Goal: Information Seeking & Learning: Learn about a topic

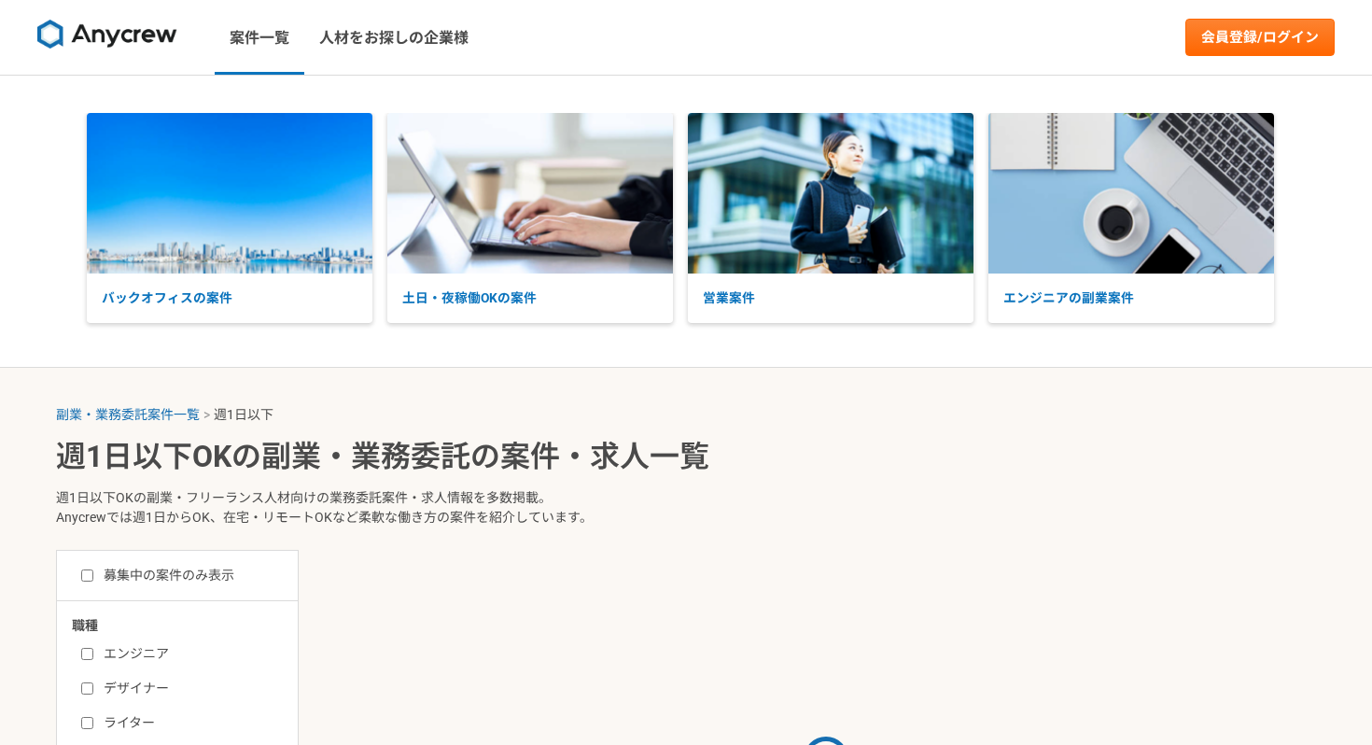
select select "1"
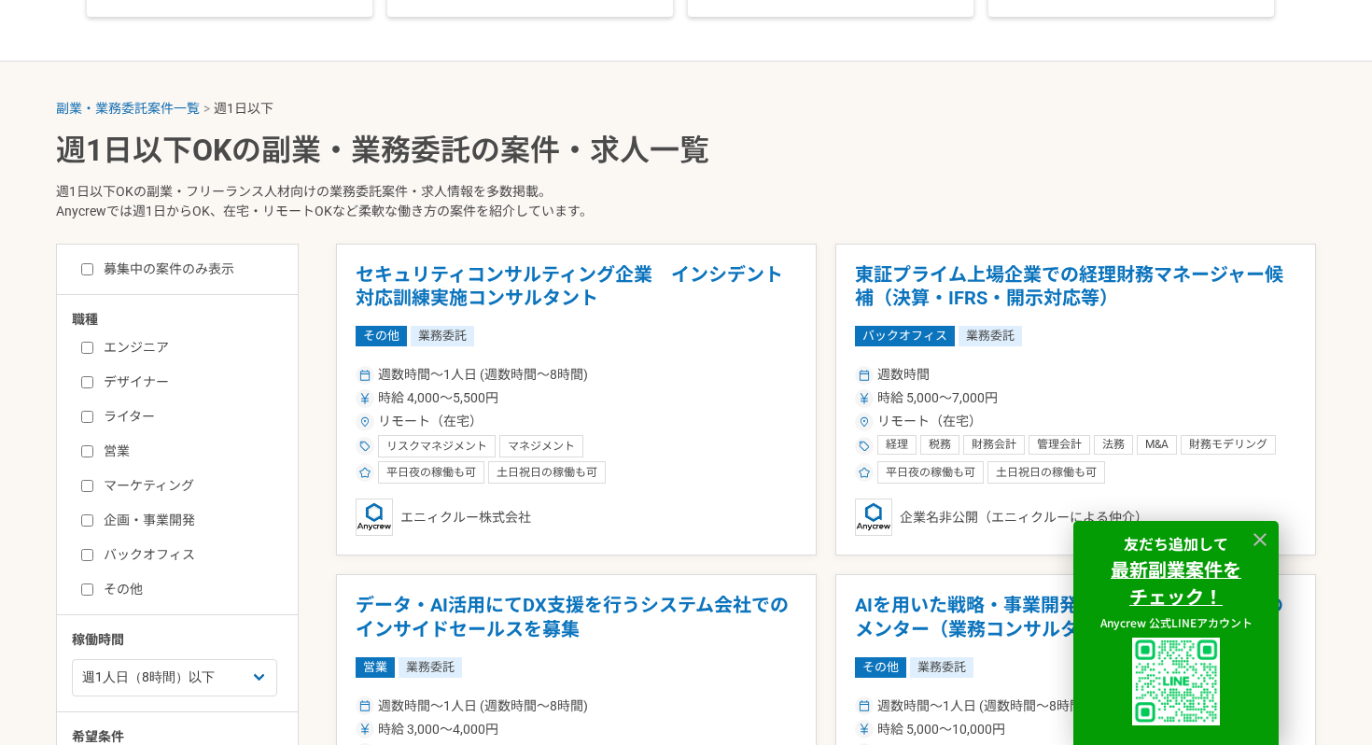
scroll to position [309, 0]
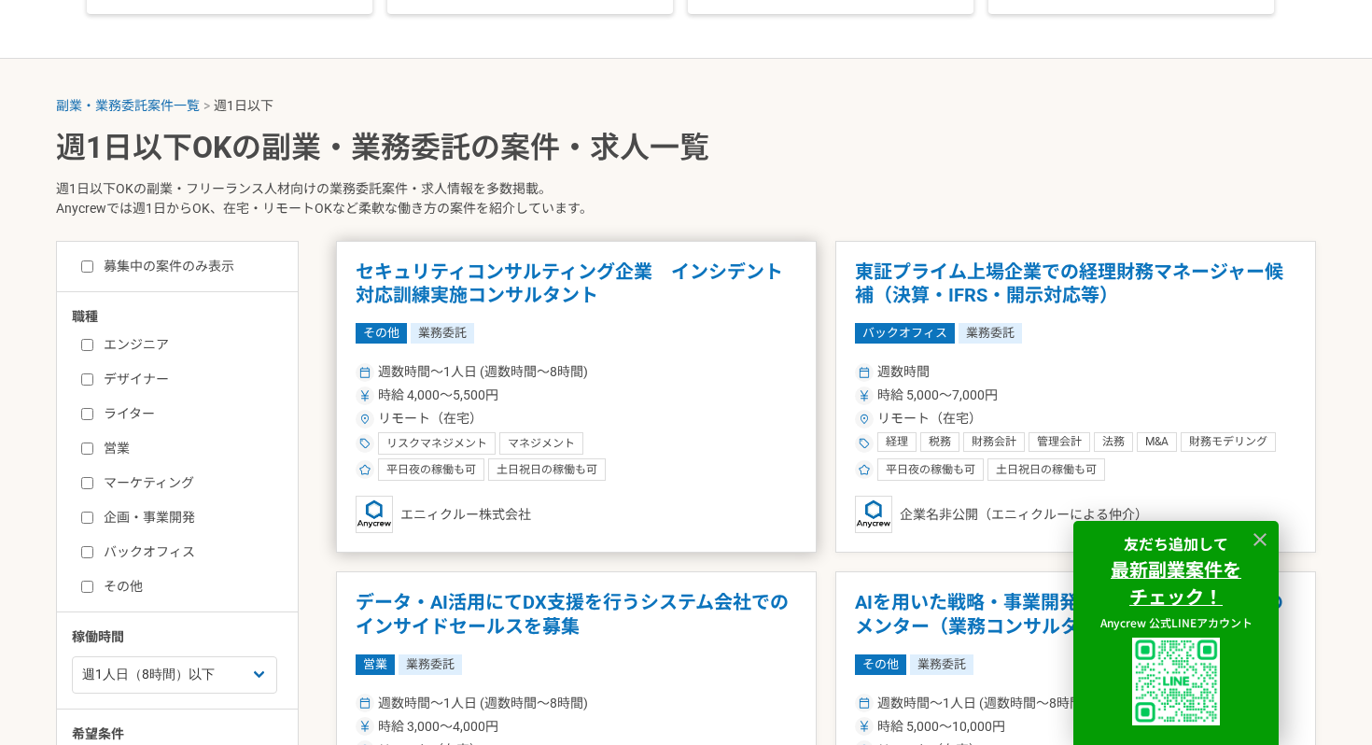
click at [598, 274] on h1 "セキュリティコンサルティング企業　インシデント対応訓練実施コンサルタント" at bounding box center [577, 284] width 442 height 48
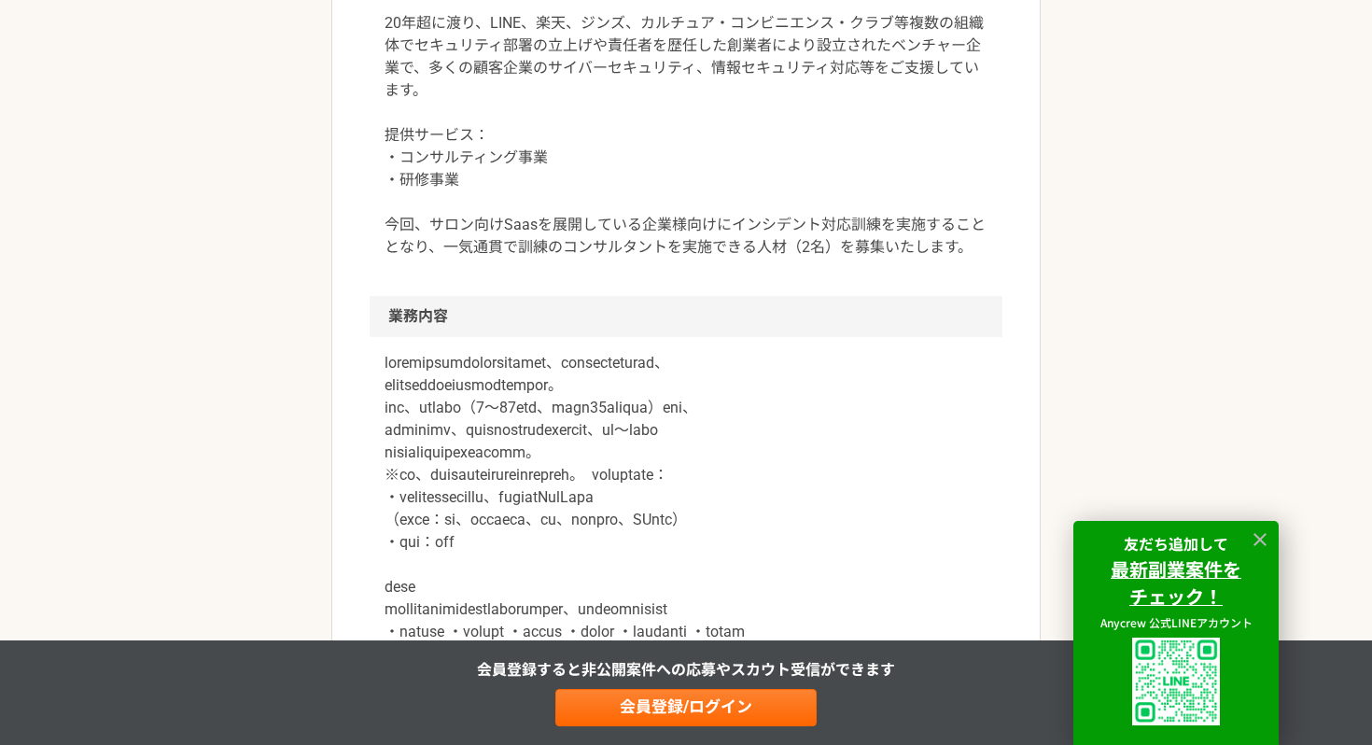
scroll to position [719, 0]
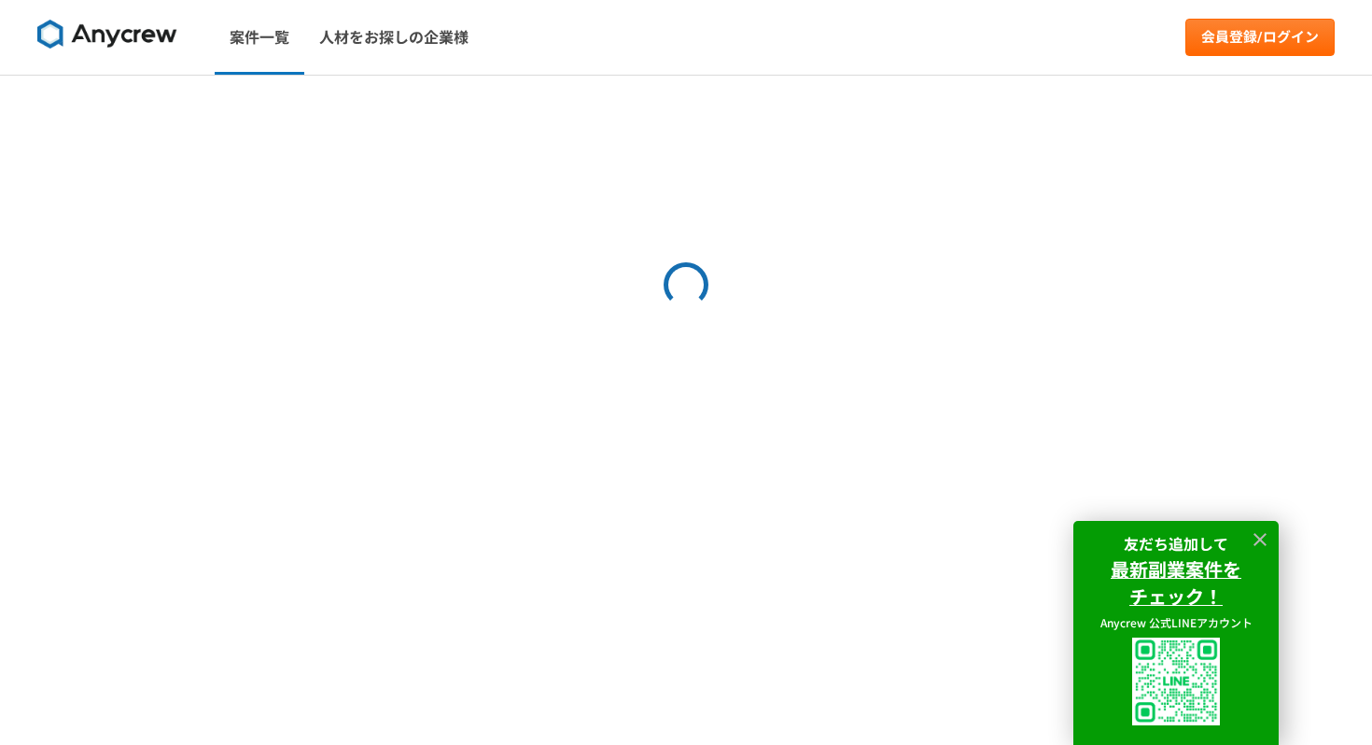
select select "1"
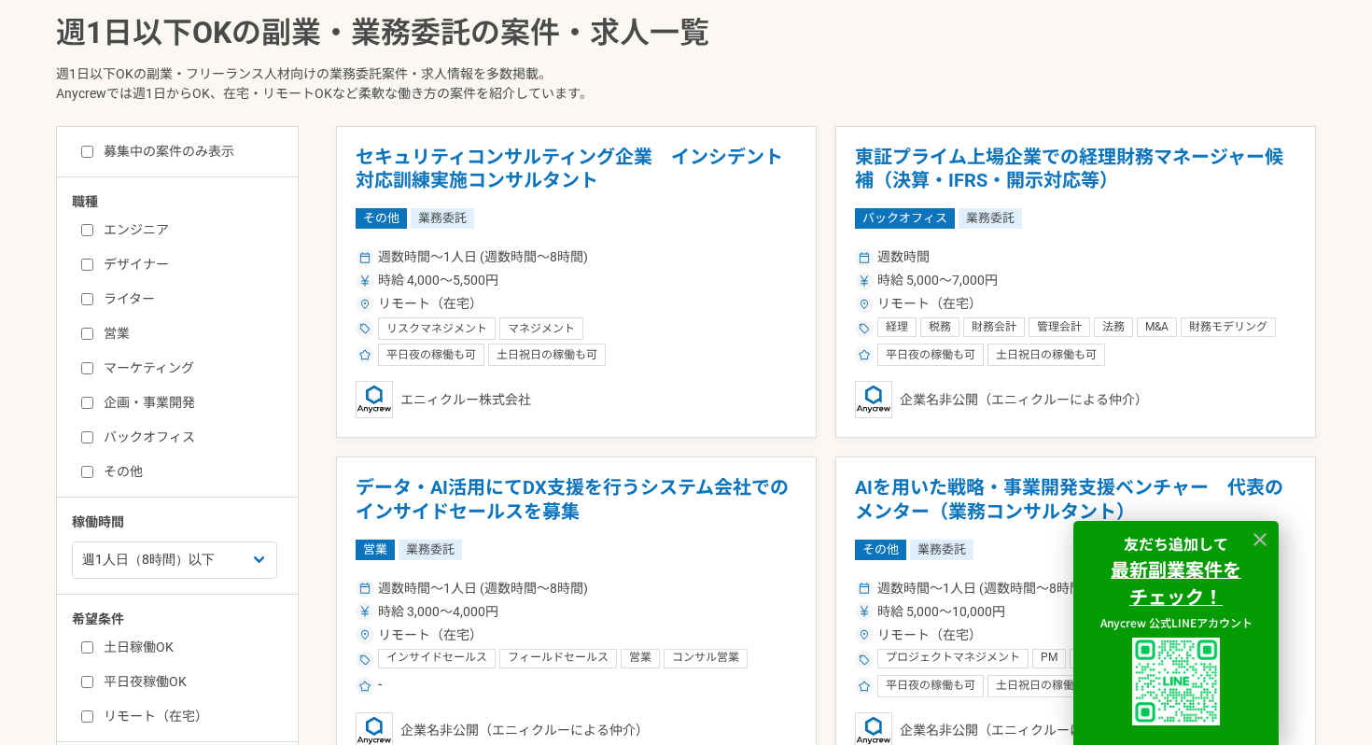
scroll to position [429, 0]
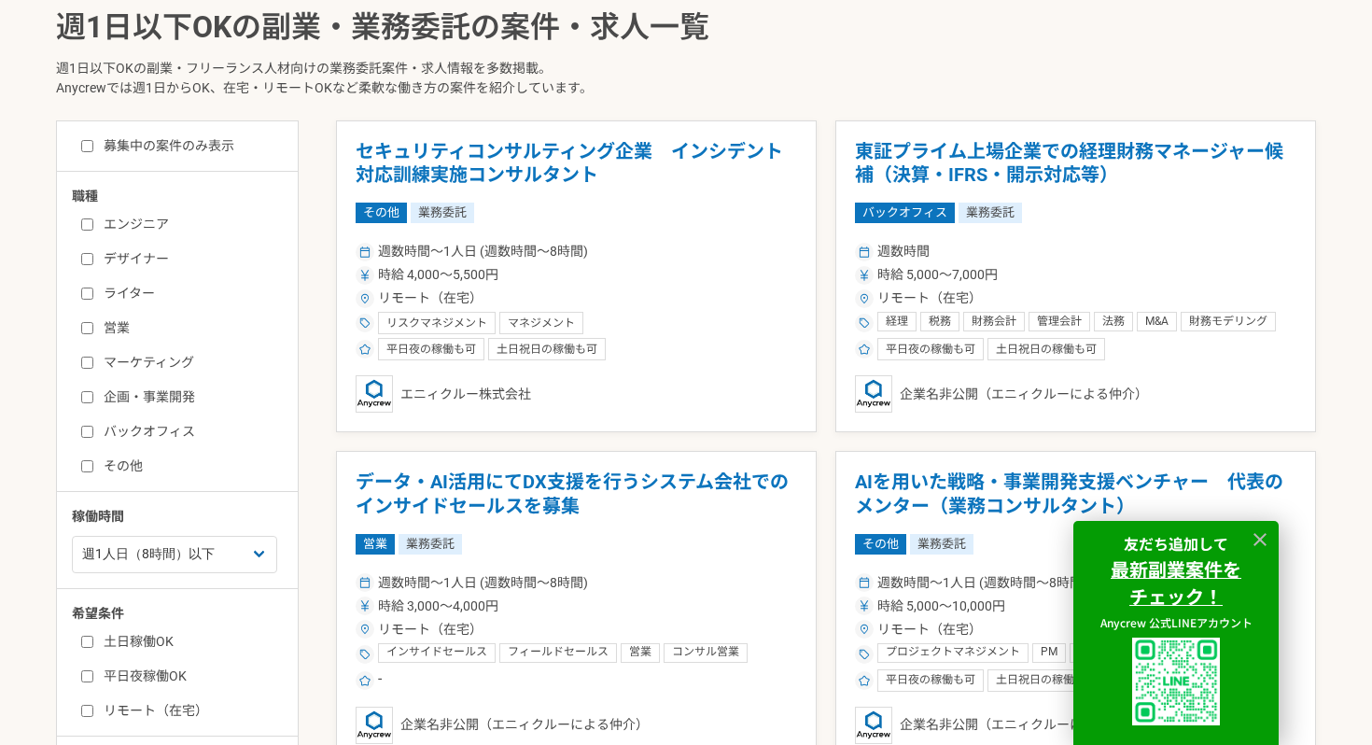
click at [115, 219] on label "エンジニア" at bounding box center [188, 225] width 215 height 20
click at [93, 219] on input "エンジニア" at bounding box center [87, 224] width 12 height 12
checkbox input "true"
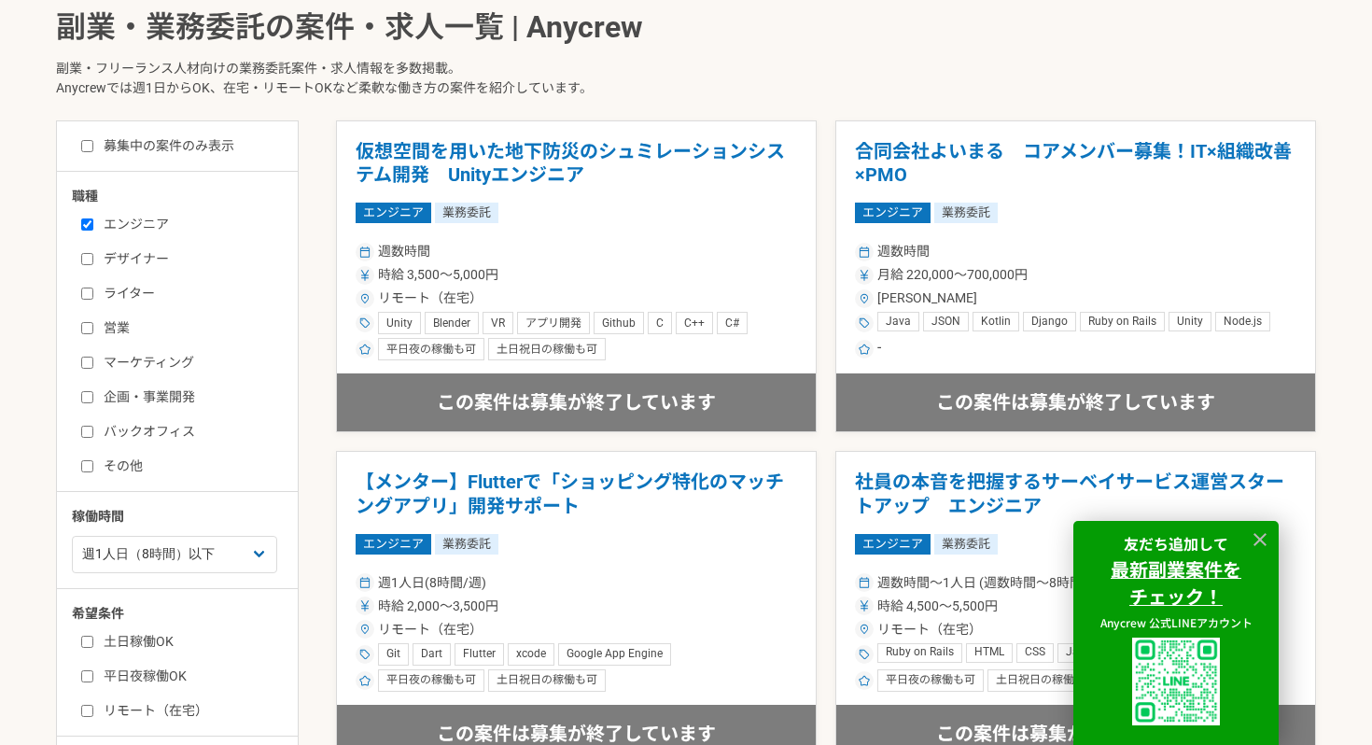
scroll to position [467, 0]
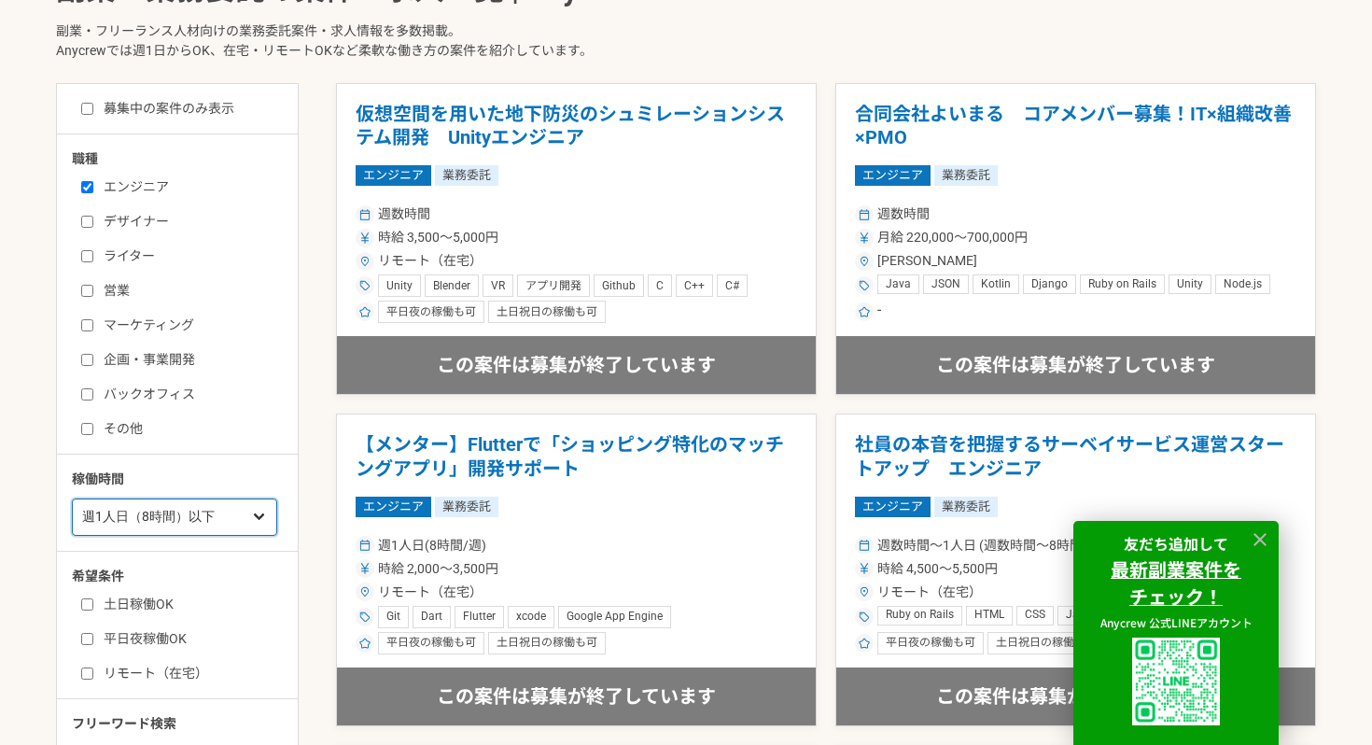
click at [134, 522] on select "週1人日（8時間）以下 週2人日（16時間）以下 週3人日（24時間）以下 週4人日（32時間）以下 週5人日（40時間）以下" at bounding box center [174, 517] width 205 height 37
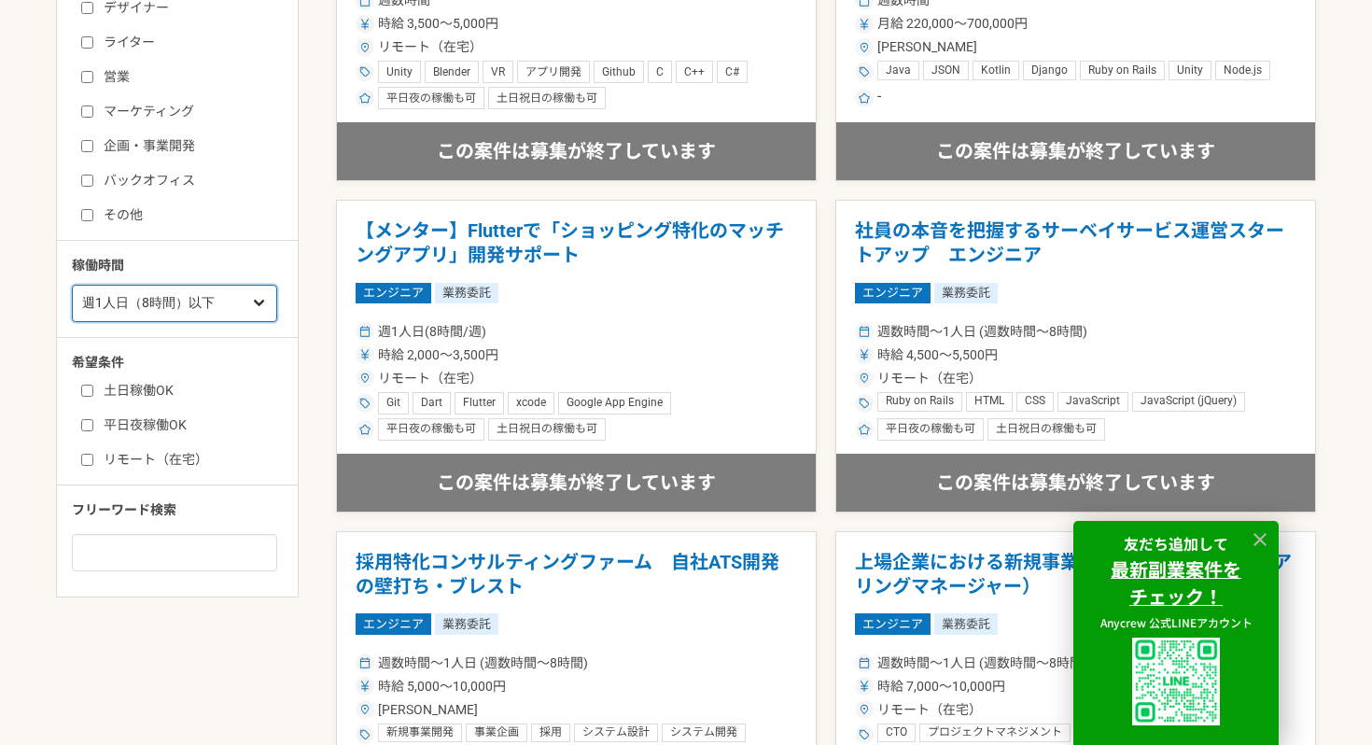
scroll to position [687, 0]
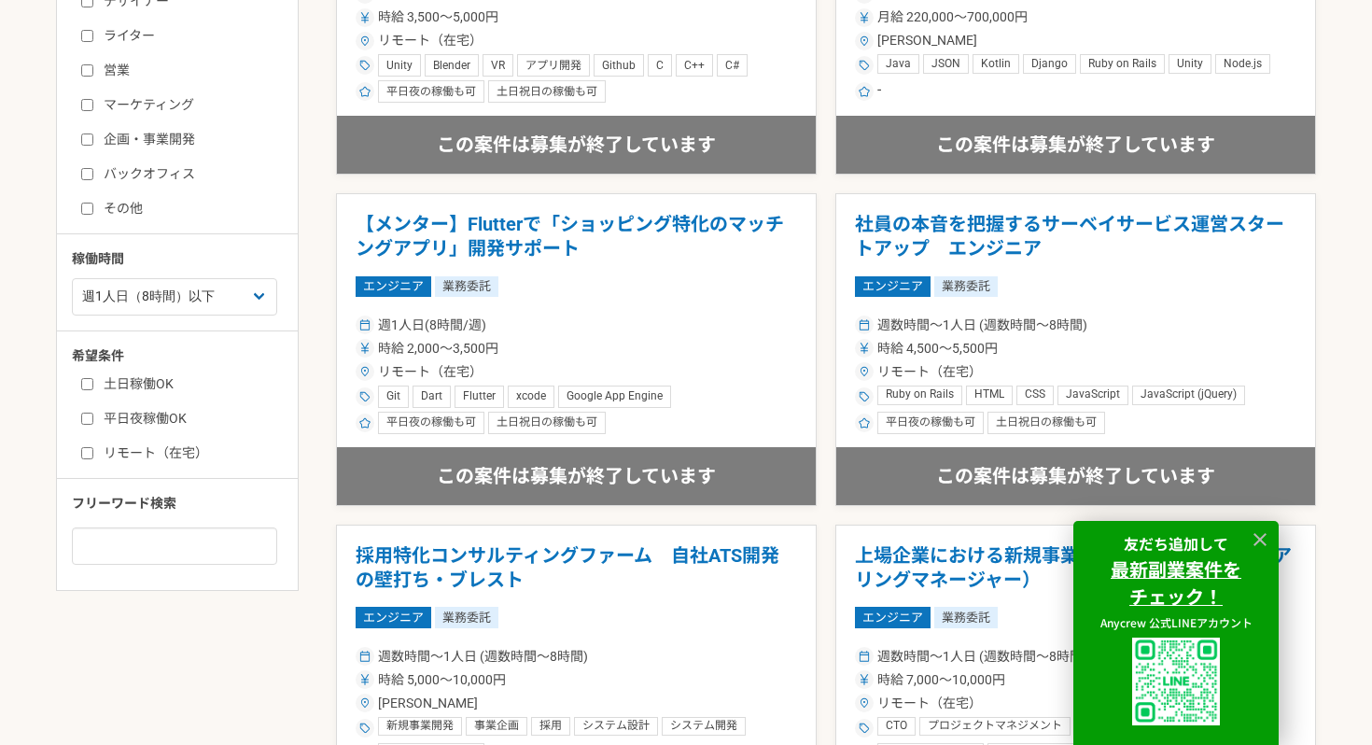
click at [136, 377] on label "土日稼働OK" at bounding box center [188, 384] width 215 height 20
click at [93, 378] on input "土日稼働OK" at bounding box center [87, 384] width 12 height 12
checkbox input "true"
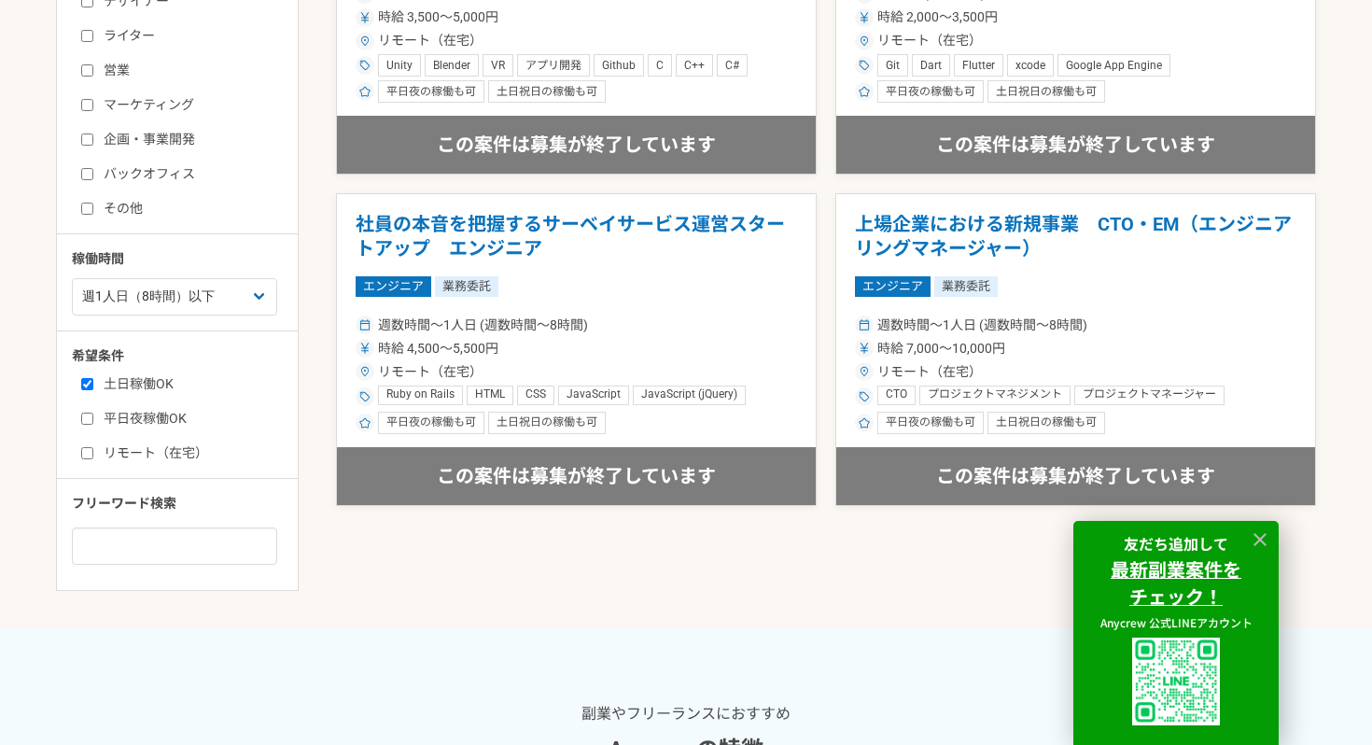
click at [107, 443] on label "リモート（在宅）" at bounding box center [188, 453] width 215 height 20
click at [93, 447] on input "リモート（在宅）" at bounding box center [87, 453] width 12 height 12
checkbox input "true"
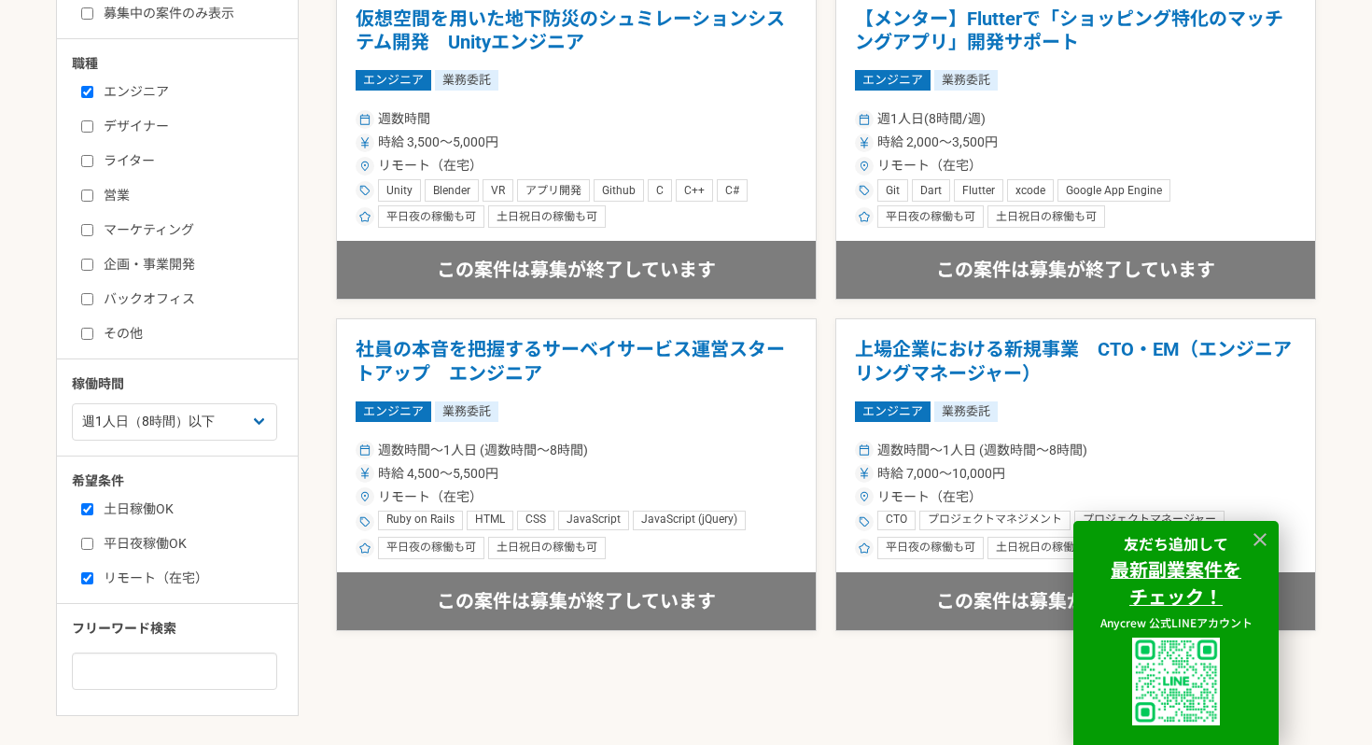
scroll to position [687, 0]
